Goal: Task Accomplishment & Management: Manage account settings

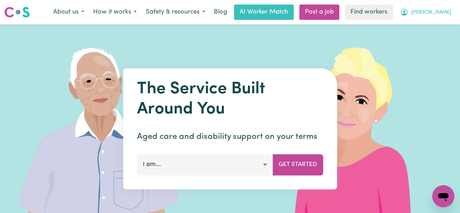
click at [442, 15] on span "[PERSON_NAME]" at bounding box center [432, 13] width 40 height 8
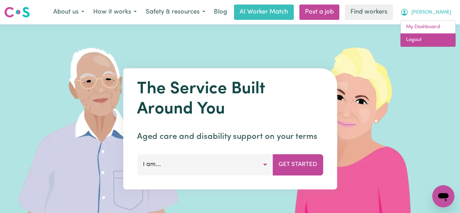
click at [431, 35] on link "Logout" at bounding box center [428, 39] width 55 height 13
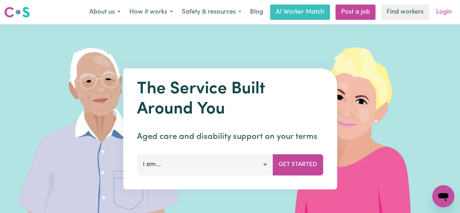
click at [452, 12] on link "Login" at bounding box center [444, 12] width 24 height 15
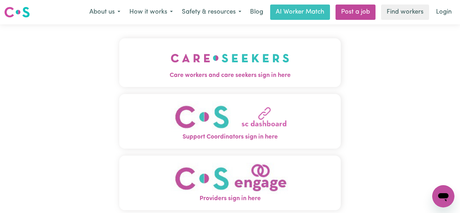
click at [144, 55] on button "Care workers and care seekers sign in here" at bounding box center [230, 62] width 222 height 49
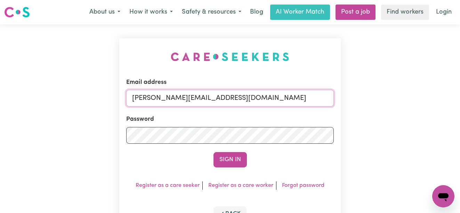
click at [287, 99] on input "annie@careseekers.com.au" at bounding box center [230, 98] width 208 height 17
click at [293, 96] on input "moniqueredmondSSCC@careseekers.com.au" at bounding box center [230, 98] width 208 height 17
drag, startPoint x: 321, startPoint y: 100, endPoint x: 168, endPoint y: 100, distance: 153.1
click at [168, 100] on input "superuser~AdrianaEspinozaPAWA@careseekers.com.au" at bounding box center [230, 98] width 208 height 17
type input "superuser~EdithGonzalesTH@careseekers.com.au"
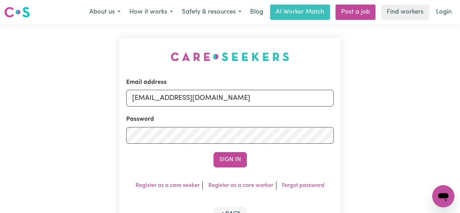
click at [214, 152] on button "Sign In" at bounding box center [230, 159] width 33 height 15
